Goal: Task Accomplishment & Management: Use online tool/utility

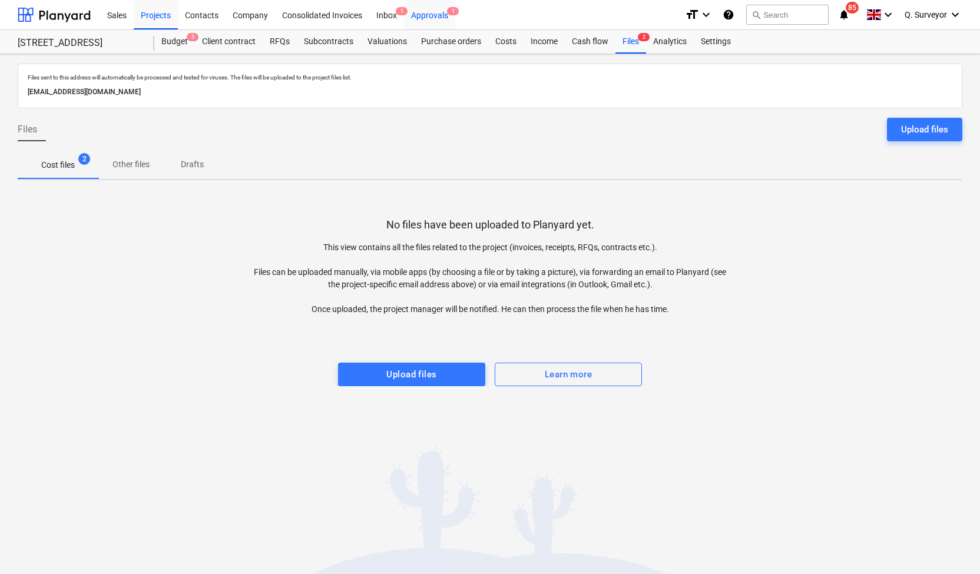
click at [434, 14] on div "Approvals 1" at bounding box center [429, 14] width 51 height 30
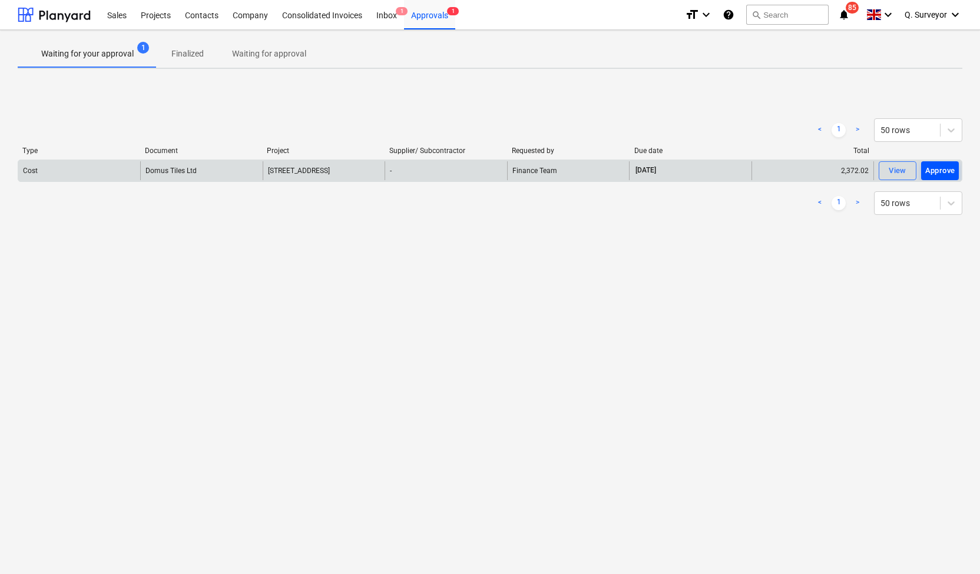
click at [938, 168] on div "Approve" at bounding box center [940, 171] width 30 height 14
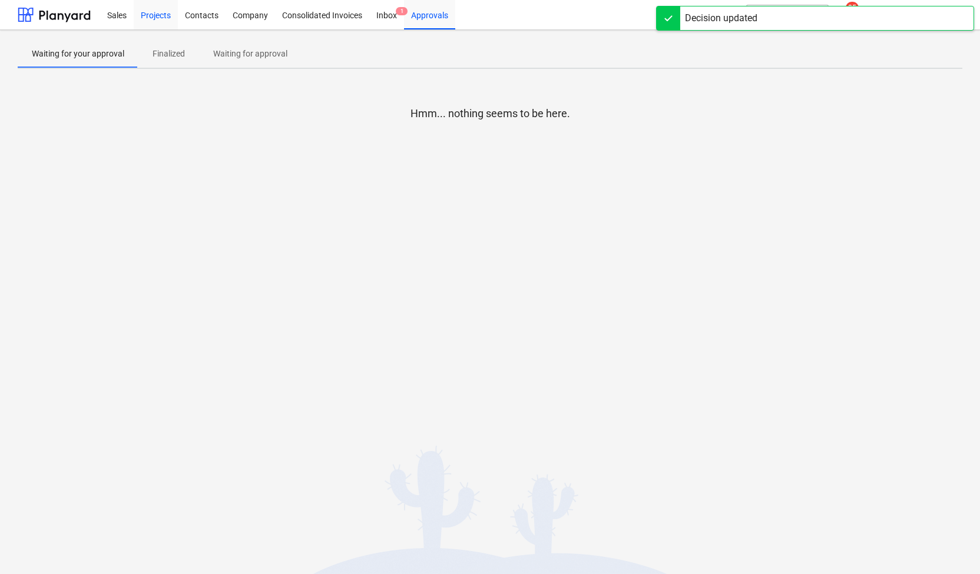
click at [158, 12] on div "Projects" at bounding box center [156, 14] width 44 height 30
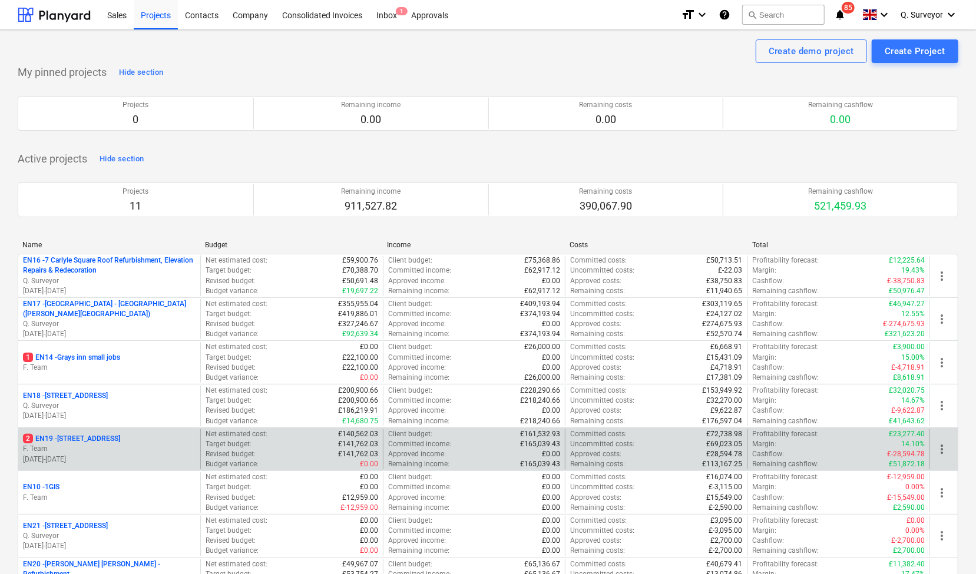
click at [100, 438] on p "2 EN19 - [STREET_ADDRESS]" at bounding box center [71, 439] width 97 height 10
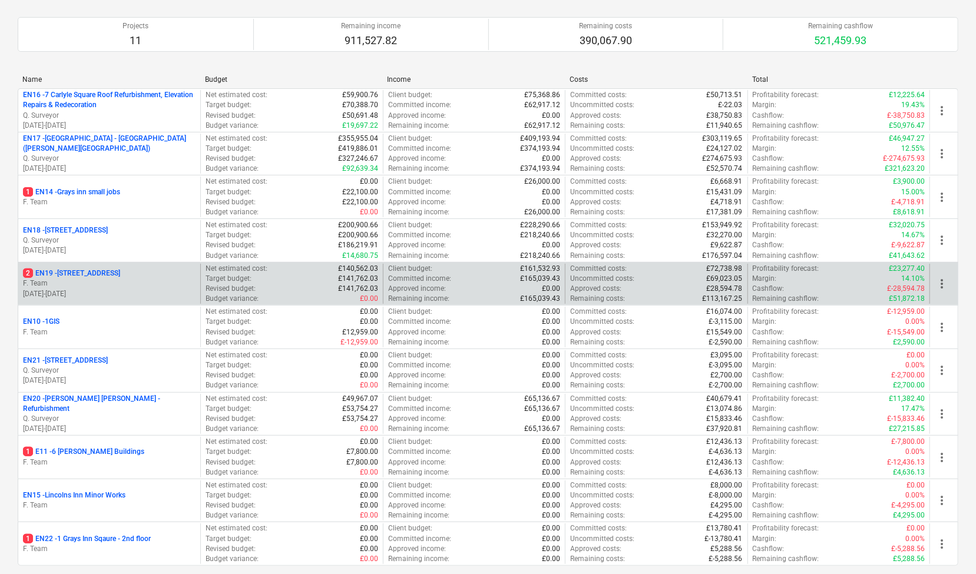
scroll to position [177, 0]
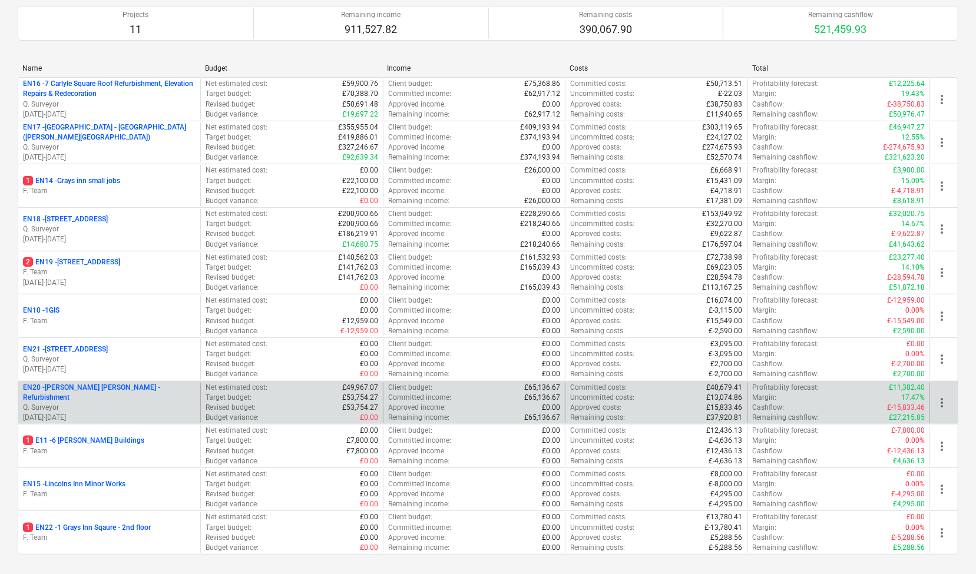
click at [131, 404] on p "Q. Surveyor" at bounding box center [109, 408] width 173 height 10
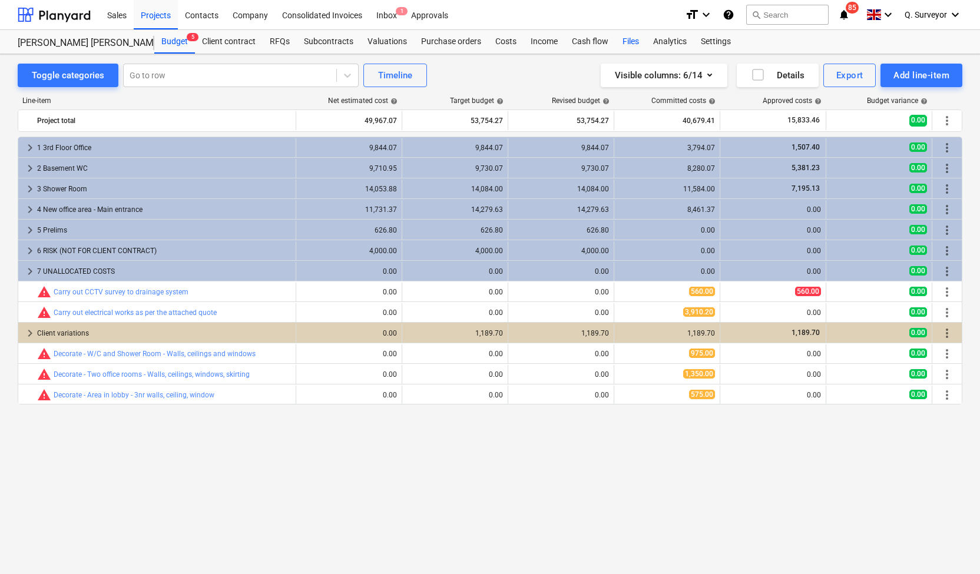
click at [623, 37] on div "Files" at bounding box center [630, 42] width 31 height 24
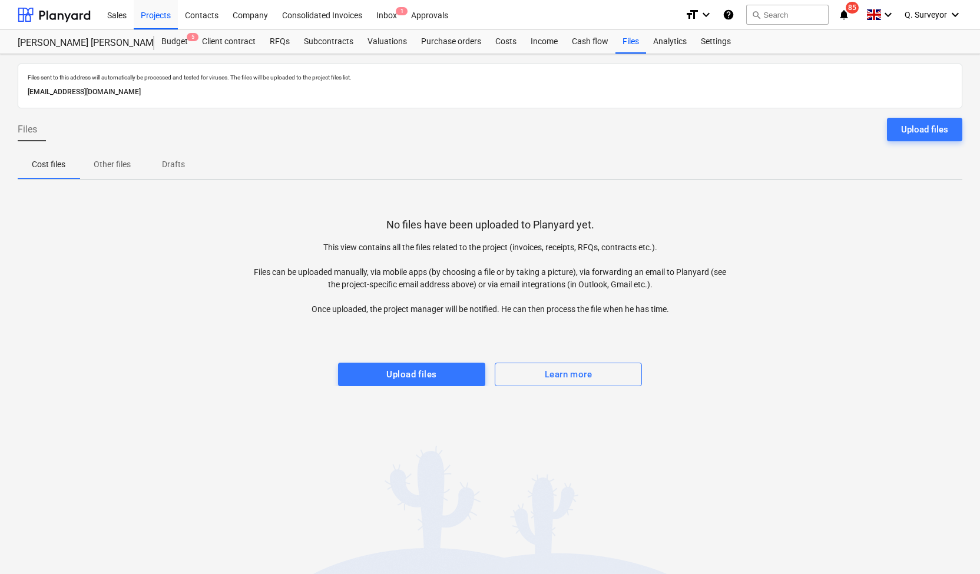
drag, startPoint x: 239, startPoint y: 91, endPoint x: 27, endPoint y: 92, distance: 212.0
click at [27, 92] on div "[EMAIL_ADDRESS][DOMAIN_NAME]" at bounding box center [489, 92] width 929 height 17
copy p "[EMAIL_ADDRESS][DOMAIN_NAME]"
